Goal: Task Accomplishment & Management: Complete application form

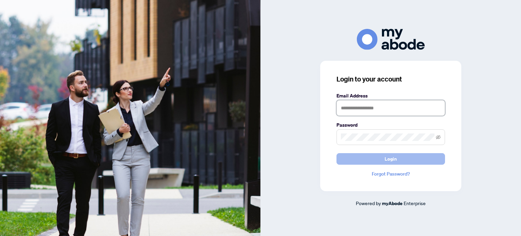
type input "**********"
click at [401, 156] on button "Login" at bounding box center [390, 159] width 108 height 12
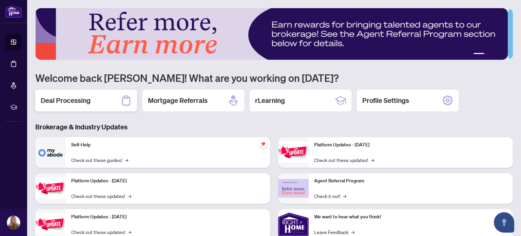
click at [83, 101] on h2 "Deal Processing" at bounding box center [66, 100] width 50 height 9
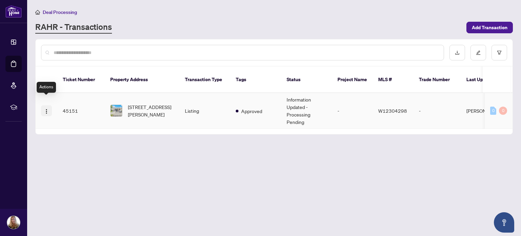
click at [48, 108] on img "button" at bounding box center [46, 110] width 5 height 5
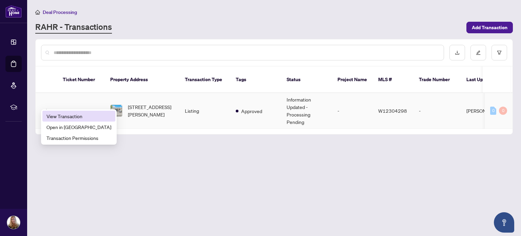
click at [62, 115] on span "View Transaction" at bounding box center [78, 115] width 65 height 7
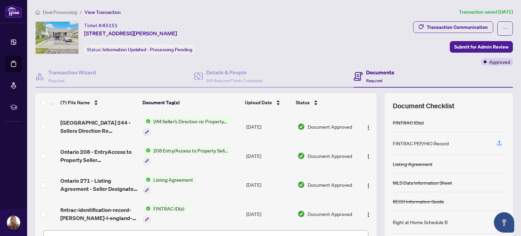
click at [376, 71] on h4 "Documents" at bounding box center [380, 72] width 28 height 8
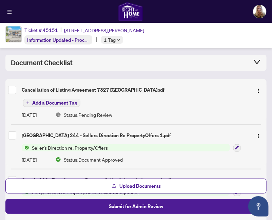
click at [53, 103] on span "Add a Document Tag" at bounding box center [54, 102] width 45 height 5
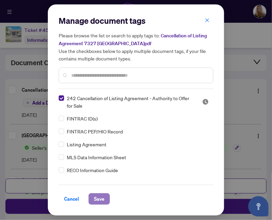
click at [102, 198] on span "Save" at bounding box center [99, 198] width 11 height 11
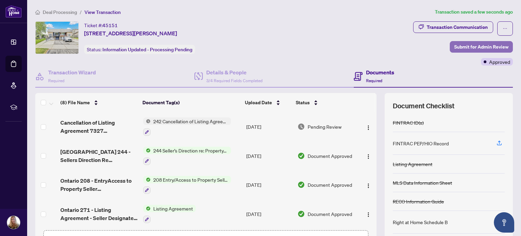
click at [466, 48] on span "Submit for Admin Review" at bounding box center [481, 46] width 54 height 11
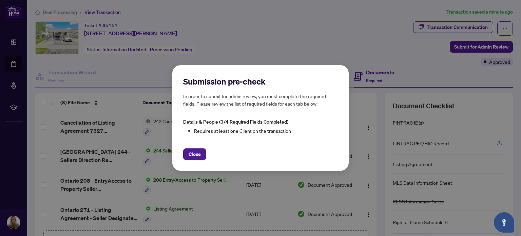
click at [334, 47] on div "Submission pre-check In order to submit for admin review, you must complete the…" at bounding box center [260, 118] width 521 height 236
click at [202, 154] on button "Close" at bounding box center [194, 154] width 23 height 12
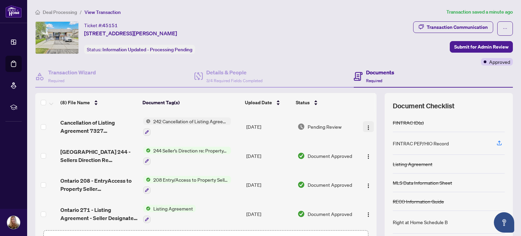
click at [365, 125] on img "button" at bounding box center [367, 127] width 5 height 5
click at [502, 25] on span "button" at bounding box center [504, 28] width 5 height 11
click at [413, 45] on div "Transaction Communication Submit for Admin Review Approved" at bounding box center [463, 43] width 100 height 44
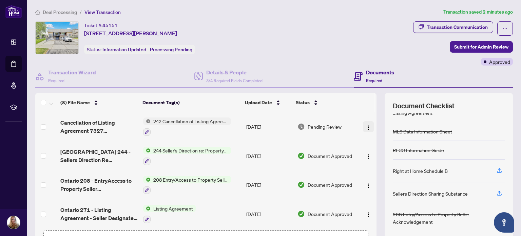
click at [365, 125] on img "button" at bounding box center [367, 127] width 5 height 5
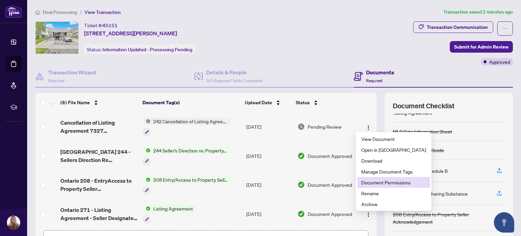
click at [376, 183] on span "Document Permissions" at bounding box center [393, 181] width 65 height 7
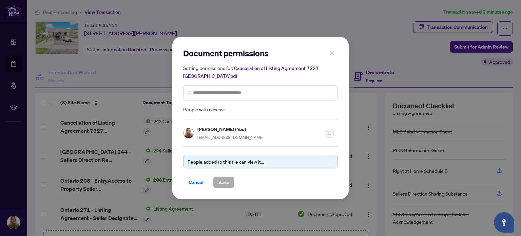
click at [332, 54] on icon "close" at bounding box center [331, 53] width 5 height 5
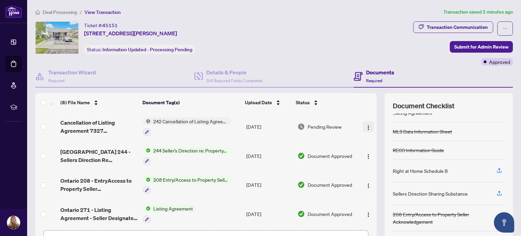
click at [365, 125] on img "button" at bounding box center [367, 127] width 5 height 5
click at [460, 46] on span "Submit for Admin Review" at bounding box center [481, 46] width 54 height 11
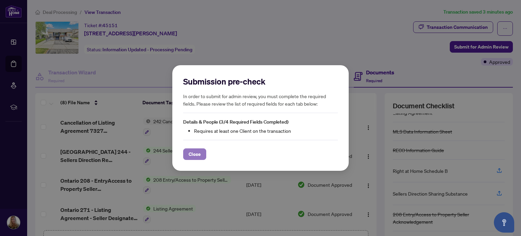
click at [197, 155] on span "Close" at bounding box center [194, 153] width 12 height 11
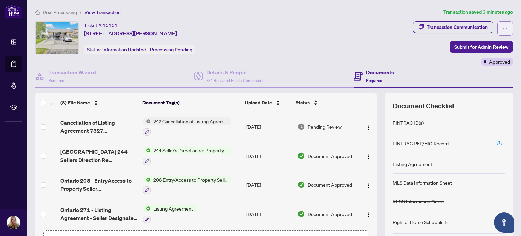
click at [503, 28] on icon "ellipsis" at bounding box center [505, 28] width 4 height 1
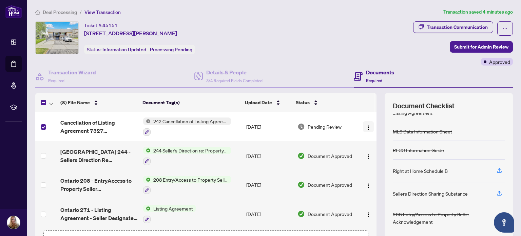
click at [365, 125] on img "button" at bounding box center [367, 127] width 5 height 5
